Goal: Transaction & Acquisition: Download file/media

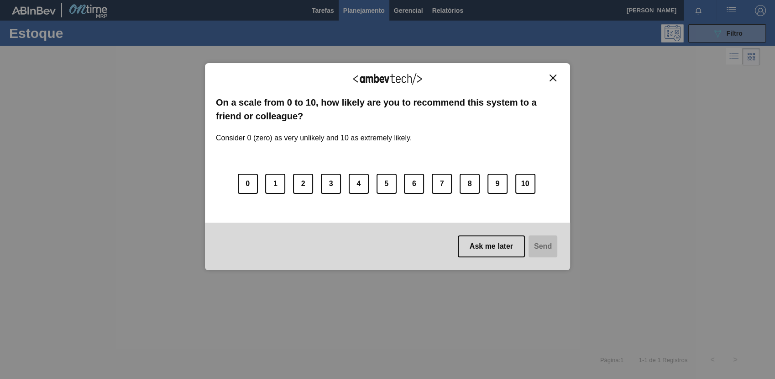
drag, startPoint x: 552, startPoint y: 81, endPoint x: 483, endPoint y: 25, distance: 89.0
click at [553, 80] on button "Close" at bounding box center [553, 78] width 12 height 8
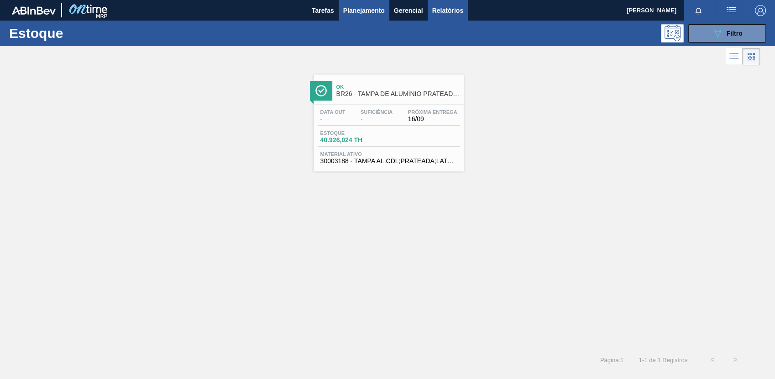
click at [457, 14] on main "Tarefas Planejamento Gerencial Relatórios [PERSON_NAME] SILVERIO Marcar todas c…" at bounding box center [387, 189] width 775 height 379
click at [456, 11] on span "Relatórios" at bounding box center [448, 10] width 31 height 11
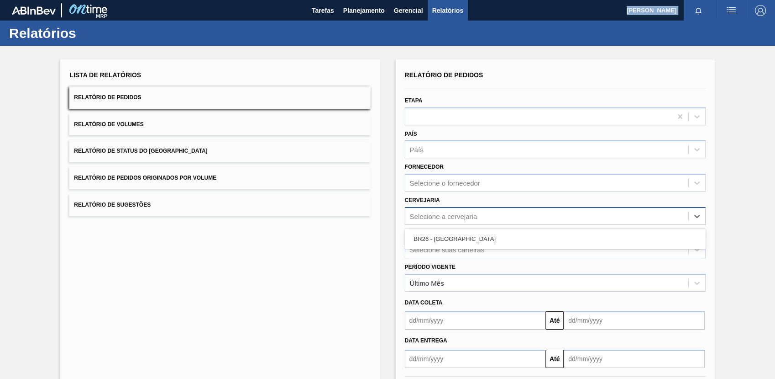
click at [484, 215] on div "Selecione a cervejaria" at bounding box center [547, 215] width 283 height 13
click at [486, 237] on div "BR26 - [GEOGRAPHIC_DATA]" at bounding box center [555, 238] width 301 height 17
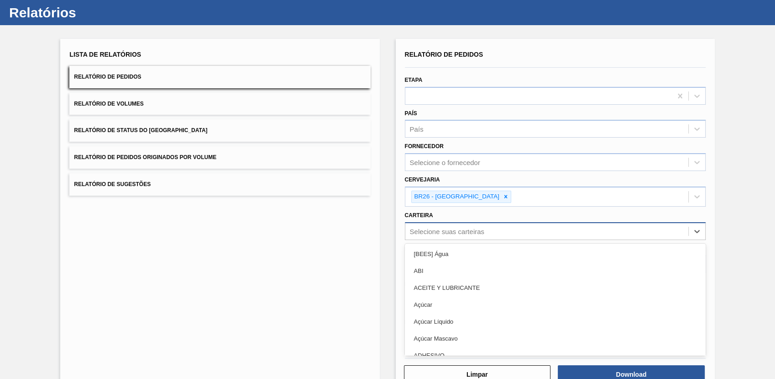
click at [485, 240] on div "option [BEES] Água focused, 1 of 101. 101 results available. Use Up and Down to…" at bounding box center [555, 231] width 301 height 18
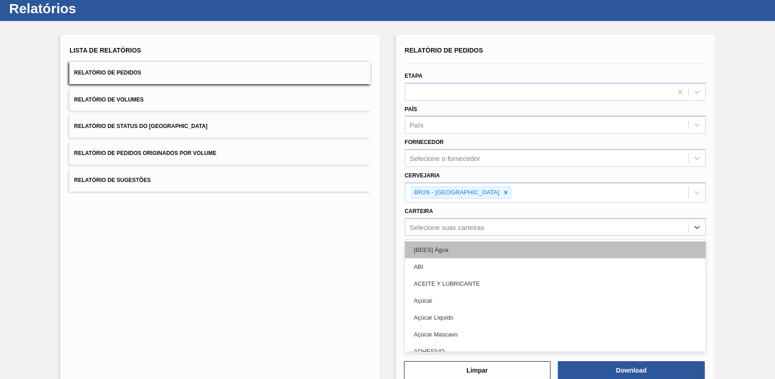
scroll to position [25, 0]
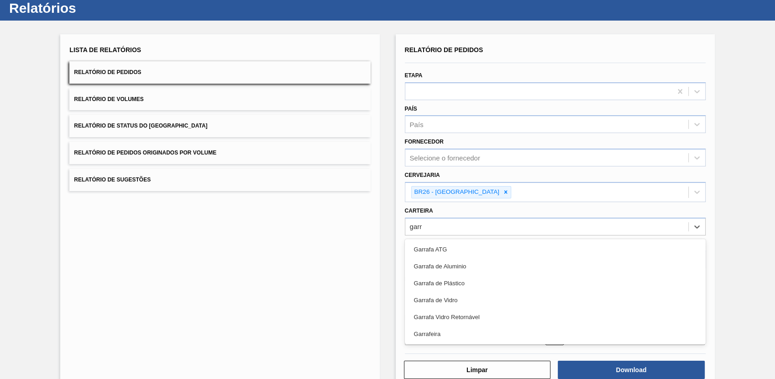
type input "garra"
click at [466, 295] on div "Garrafa de Vidro" at bounding box center [555, 299] width 301 height 17
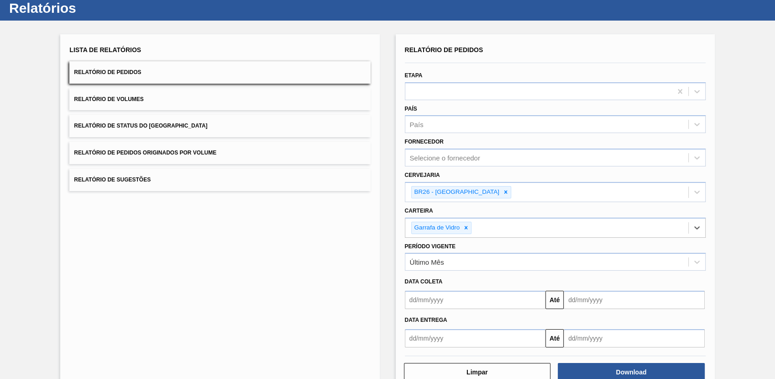
click at [485, 299] on input "text" at bounding box center [475, 299] width 141 height 18
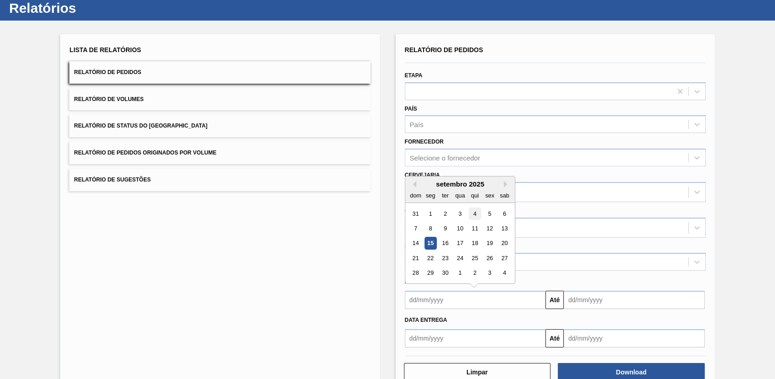
click at [474, 217] on div "4" at bounding box center [475, 213] width 12 height 12
type input "[DATE]"
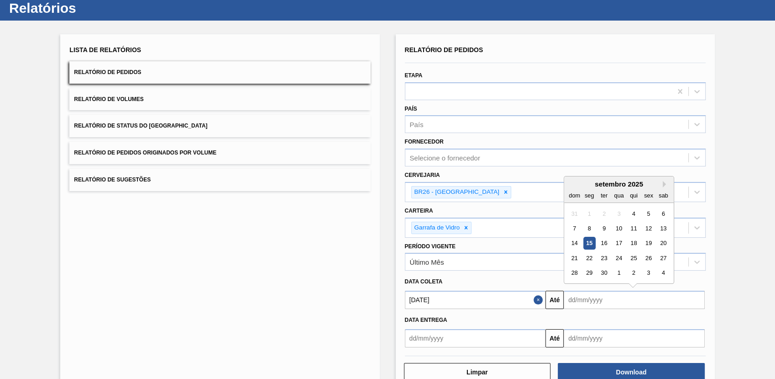
click at [608, 292] on input "text" at bounding box center [634, 299] width 141 height 18
click at [665, 270] on div "4" at bounding box center [664, 273] width 12 height 12
type input "[DATE]"
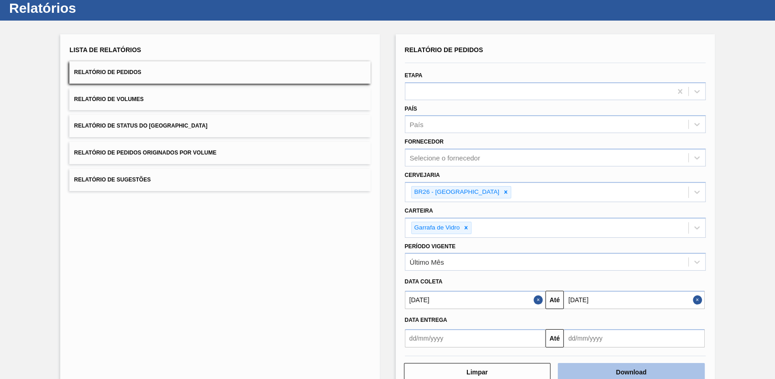
click at [638, 369] on button "Download" at bounding box center [631, 372] width 147 height 18
